Goal: Task Accomplishment & Management: Manage account settings

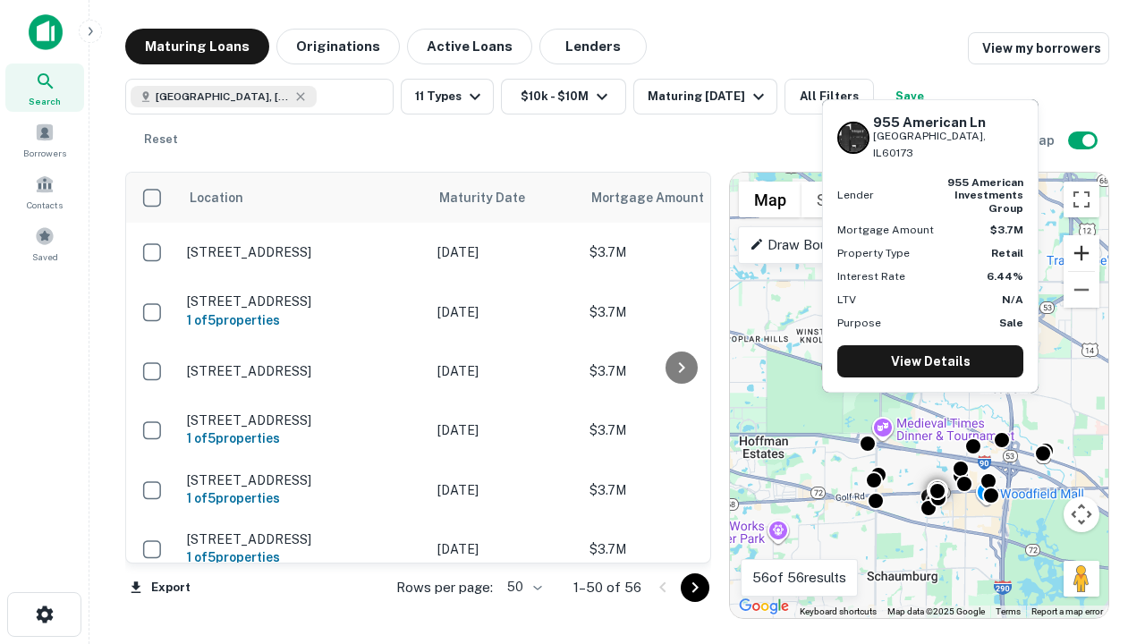
click at [1082, 253] on button "Zoom in" at bounding box center [1082, 253] width 36 height 36
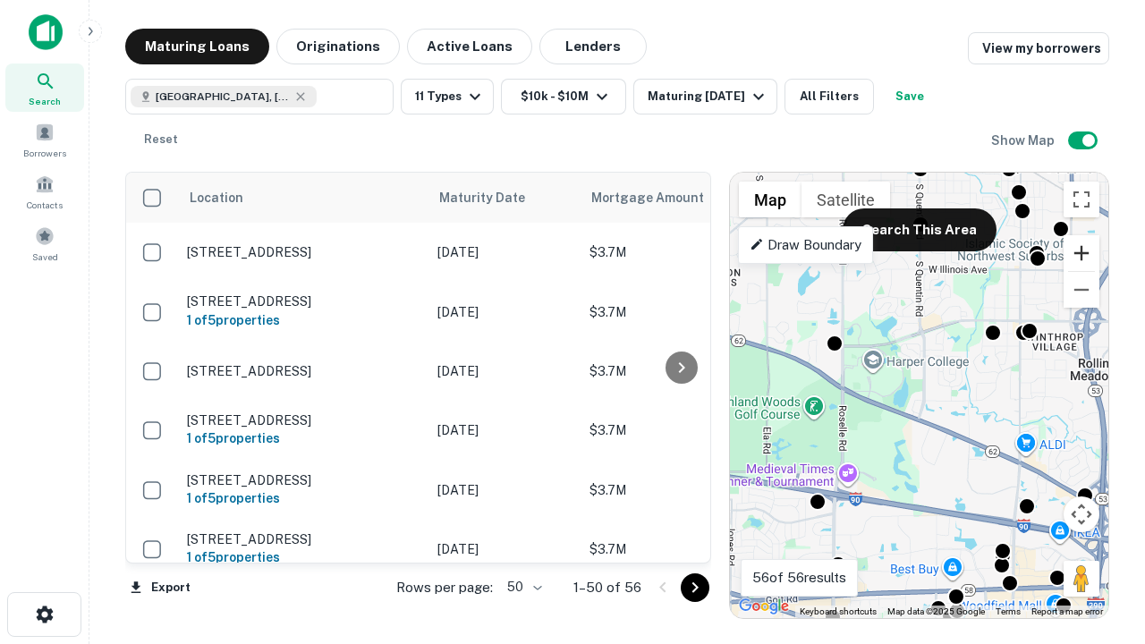
click at [1082, 253] on button "Zoom in" at bounding box center [1082, 253] width 36 height 36
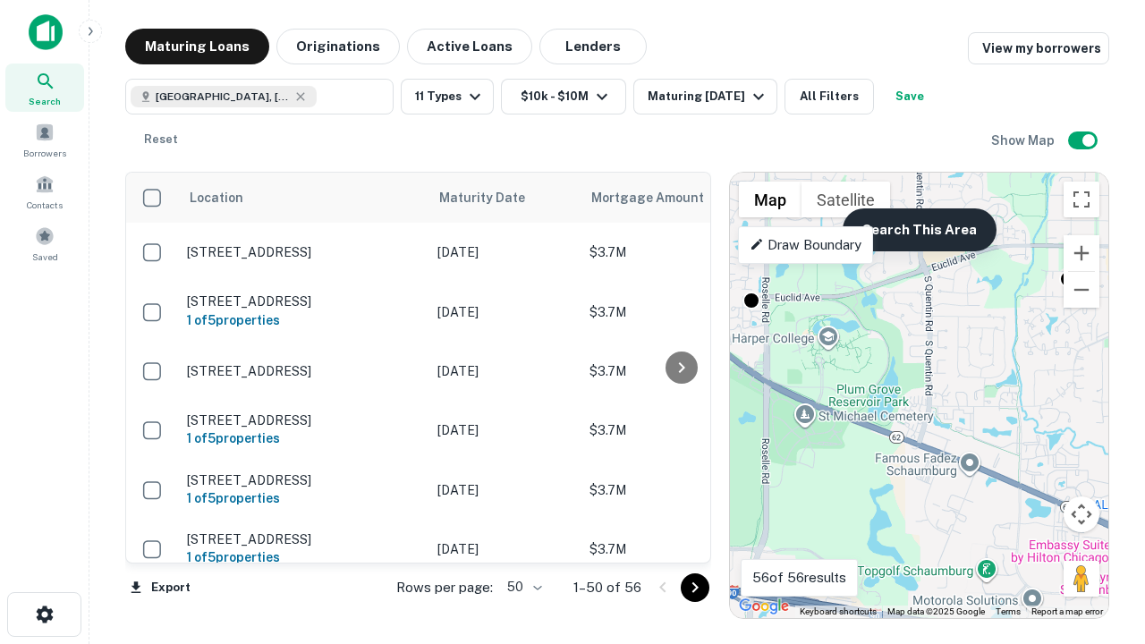
click at [919, 230] on button "Search This Area" at bounding box center [920, 229] width 154 height 43
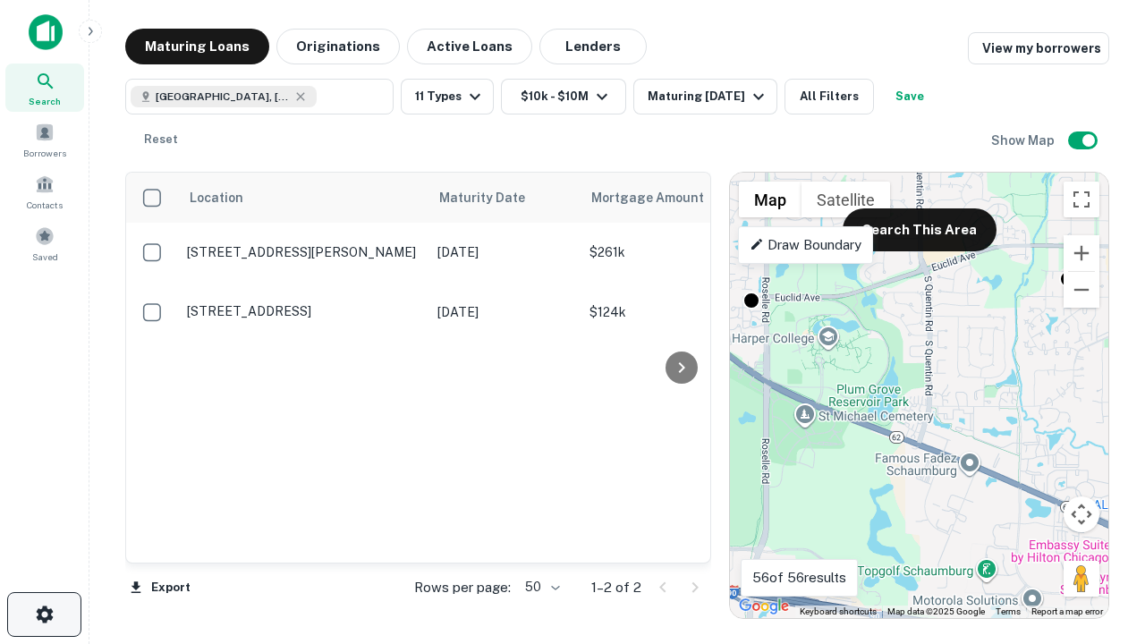
click at [44, 615] on icon "button" at bounding box center [44, 614] width 21 height 21
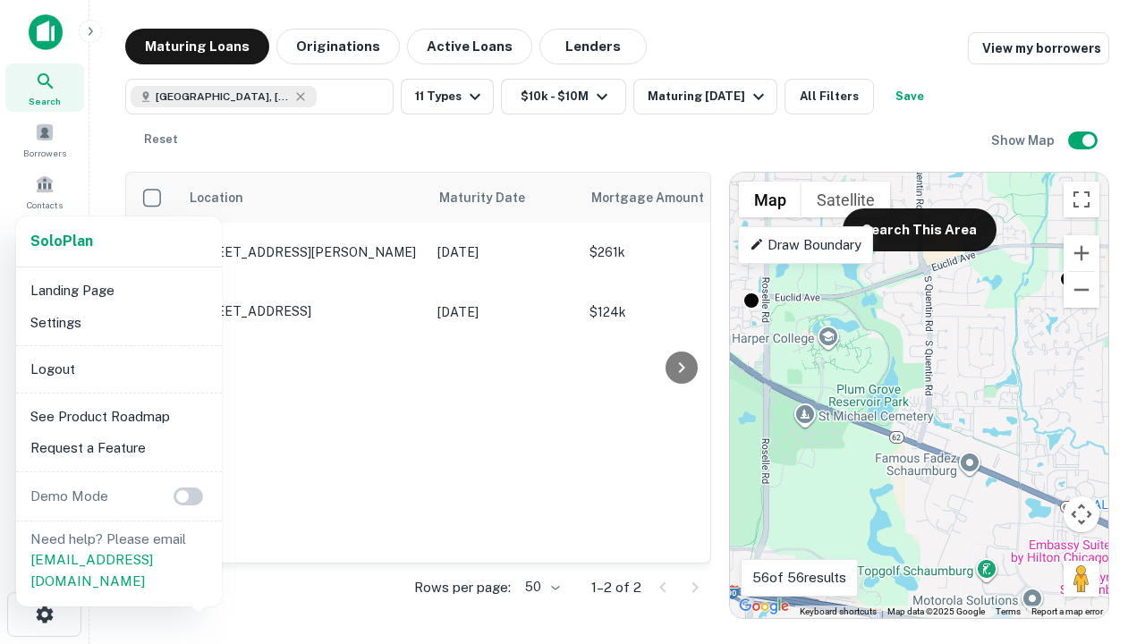
click at [118, 369] on li "Logout" at bounding box center [118, 369] width 191 height 32
